Goal: Task Accomplishment & Management: Manage account settings

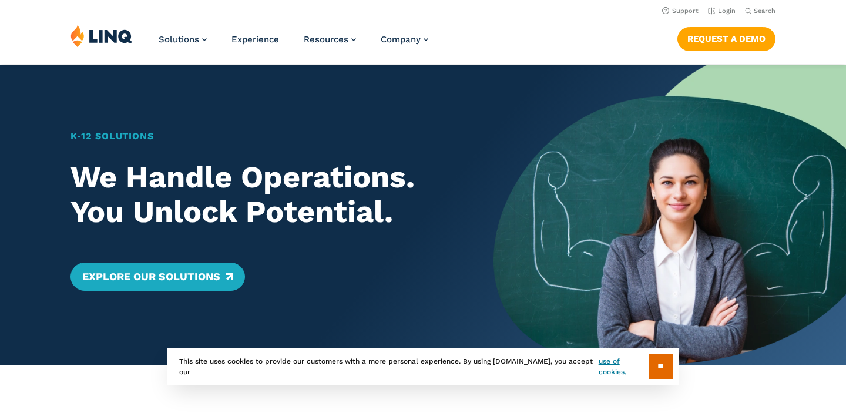
scroll to position [4, 0]
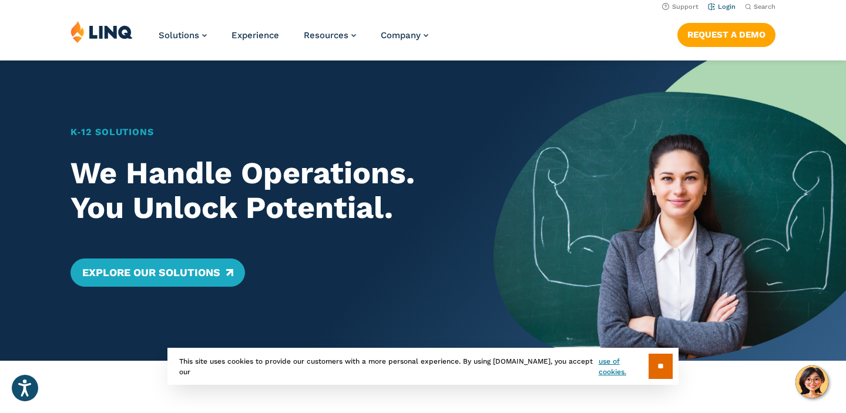
click at [722, 10] on link "Login" at bounding box center [722, 7] width 28 height 8
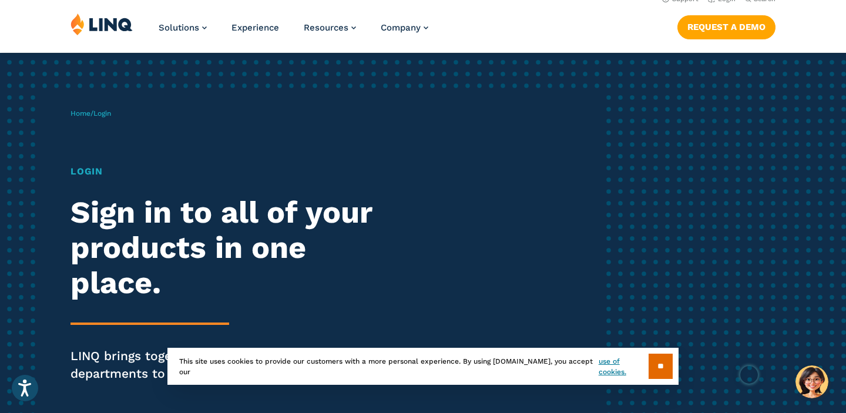
scroll to position [13, 0]
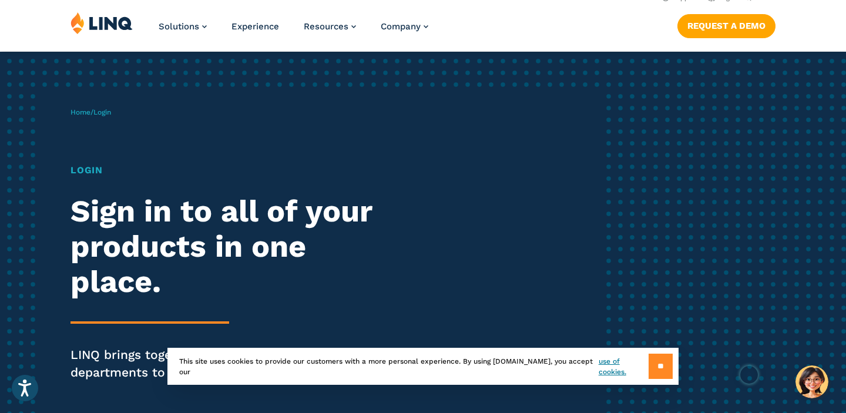
click at [662, 363] on input "**" at bounding box center [660, 366] width 24 height 25
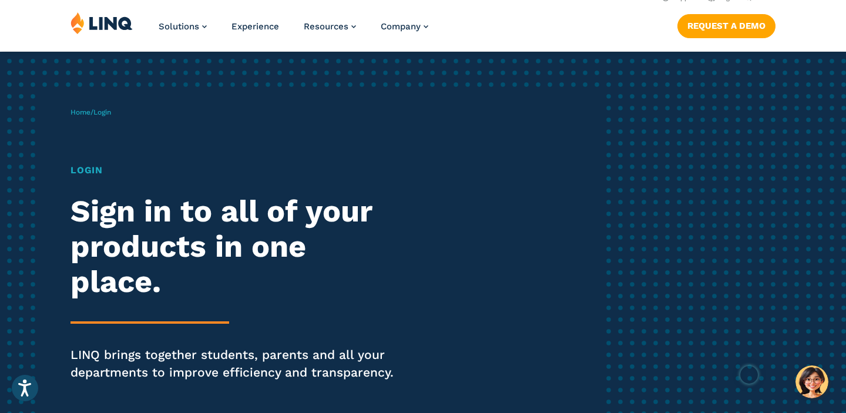
scroll to position [0, 0]
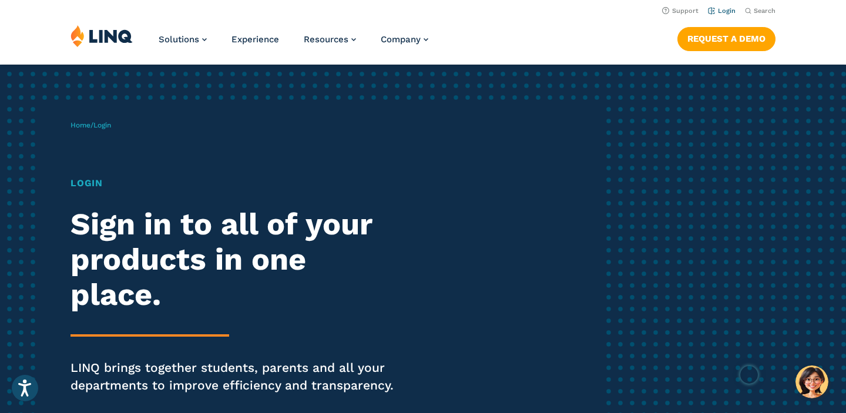
click at [728, 9] on link "Login" at bounding box center [722, 11] width 28 height 8
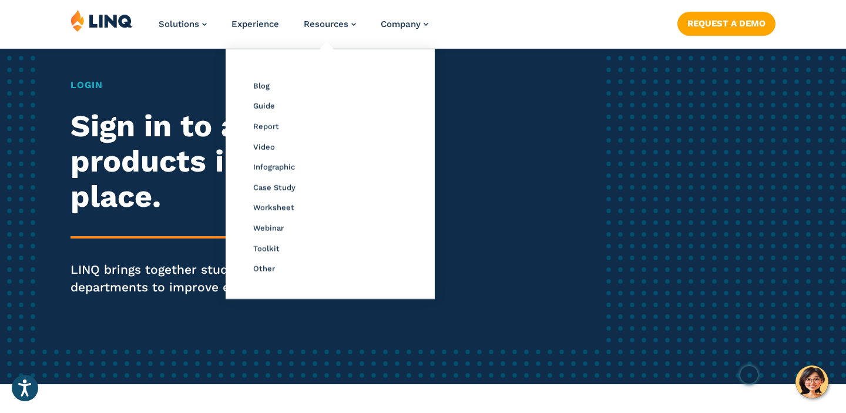
scroll to position [99, 0]
